Goal: Task Accomplishment & Management: Manage account settings

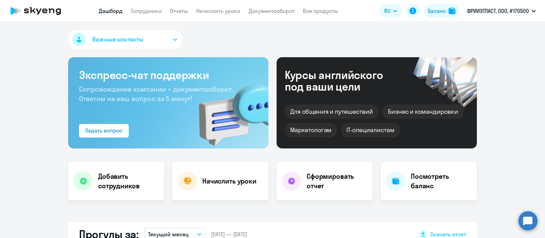
select select "30"
click at [152, 13] on link "Сотрудники" at bounding box center [146, 10] width 31 height 7
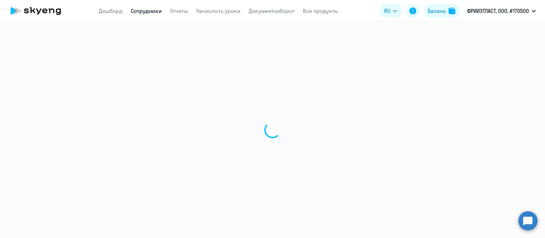
select select "30"
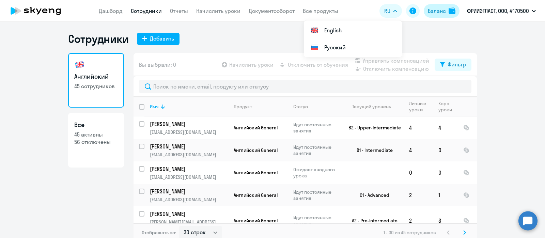
click at [437, 9] on div "Баланс" at bounding box center [437, 11] width 18 height 8
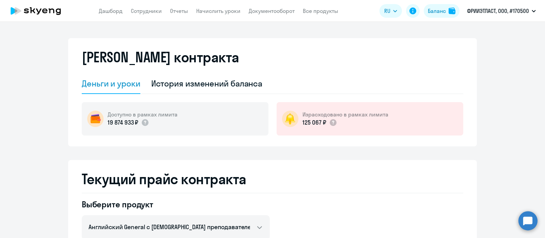
scroll to position [75, 0]
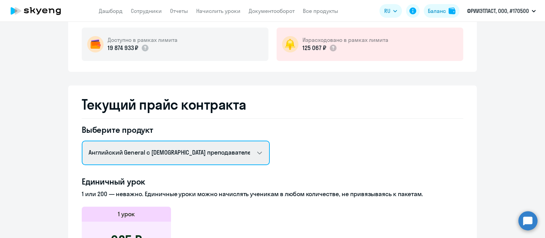
click at [181, 153] on select "Английский General с русскоговорящим преподавателем Английский General с англог…" at bounding box center [176, 153] width 188 height 25
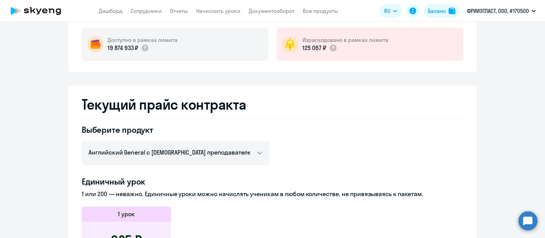
click at [478, 123] on ng-component "Баланс контракта Деньги и уроки История изменений баланса Доступно в рамках лим…" at bounding box center [272, 238] width 545 height 549
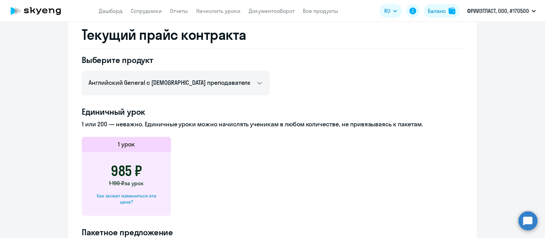
scroll to position [139, 0]
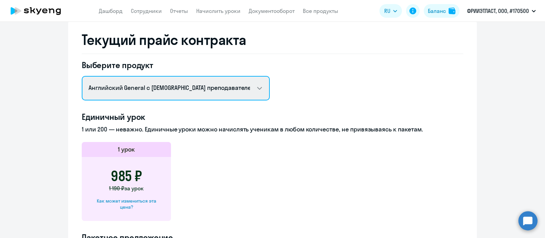
click at [175, 88] on select "Английский General с русскоговорящим преподавателем Английский General с англог…" at bounding box center [176, 88] width 188 height 25
click at [82, 76] on select "Английский General с русскоговорящим преподавателем Английский General с англог…" at bounding box center [176, 88] width 188 height 25
click at [148, 88] on select "Английский General с русскоговорящим преподавателем Английский General с англог…" at bounding box center [176, 88] width 188 height 25
select select "english_adult_not_native_speaker_premium"
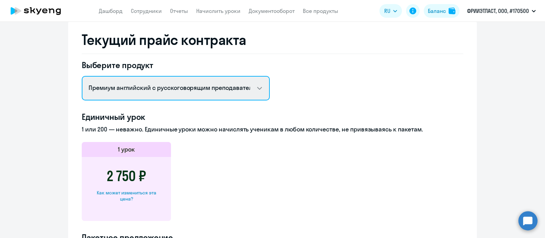
click at [82, 76] on select "Английский General с русскоговорящим преподавателем Английский General с англог…" at bounding box center [176, 88] width 188 height 25
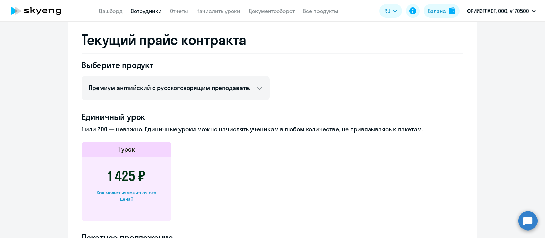
click at [155, 10] on link "Сотрудники" at bounding box center [146, 10] width 31 height 7
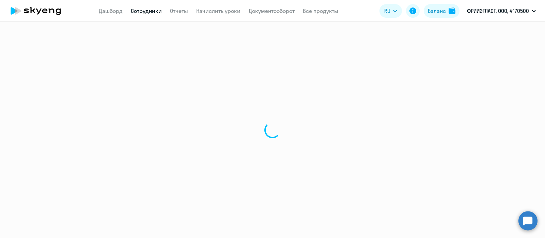
select select "30"
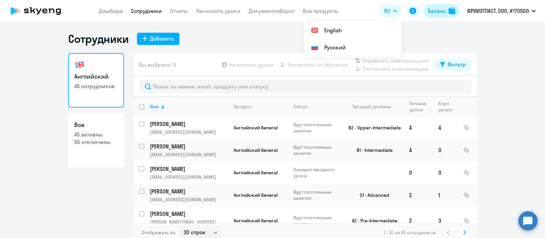
click at [440, 16] on button "Баланс" at bounding box center [442, 11] width 36 height 14
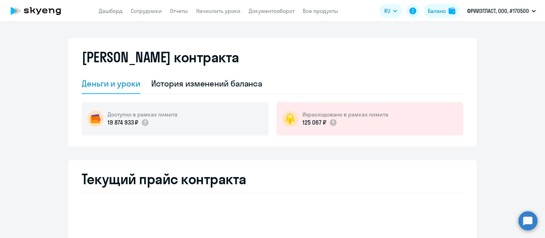
select select "english_adult_not_native_speaker"
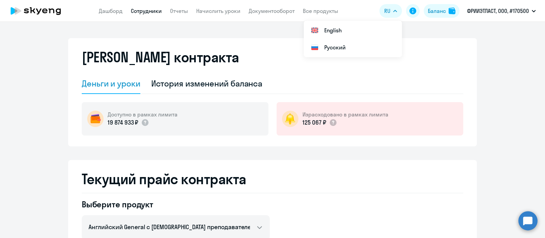
click at [150, 13] on link "Сотрудники" at bounding box center [146, 10] width 31 height 7
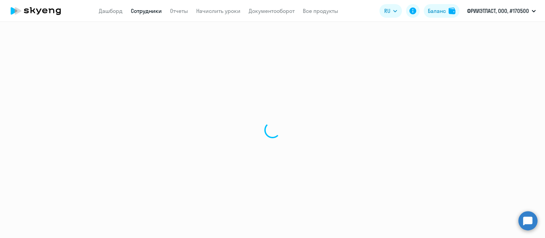
select select "30"
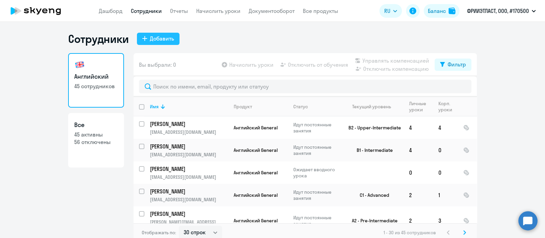
click at [158, 39] on div "Добавить" at bounding box center [162, 38] width 24 height 8
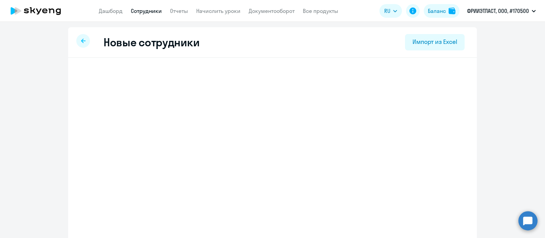
select select "english_adult_not_native_speaker"
select select "3"
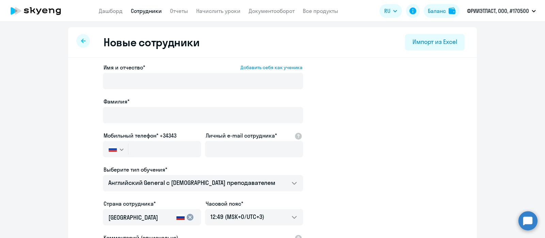
scroll to position [106, 0]
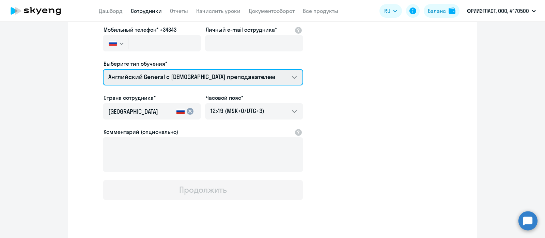
click at [144, 77] on select "Премиум английский с русскоговорящим преподавателем Английский General с англог…" at bounding box center [203, 77] width 200 height 16
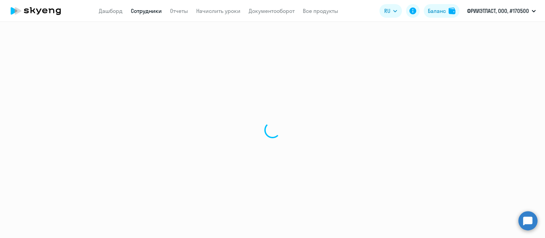
select select "30"
